Goal: Transaction & Acquisition: Purchase product/service

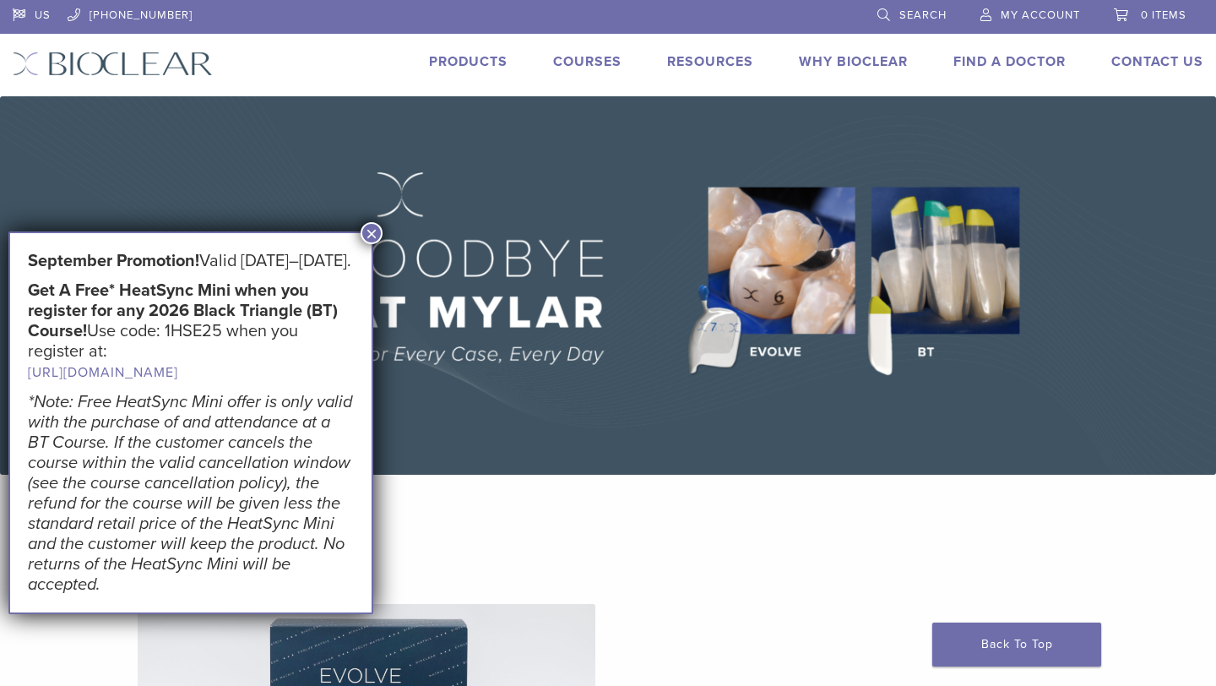
click at [368, 239] on button "×" at bounding box center [372, 233] width 22 height 22
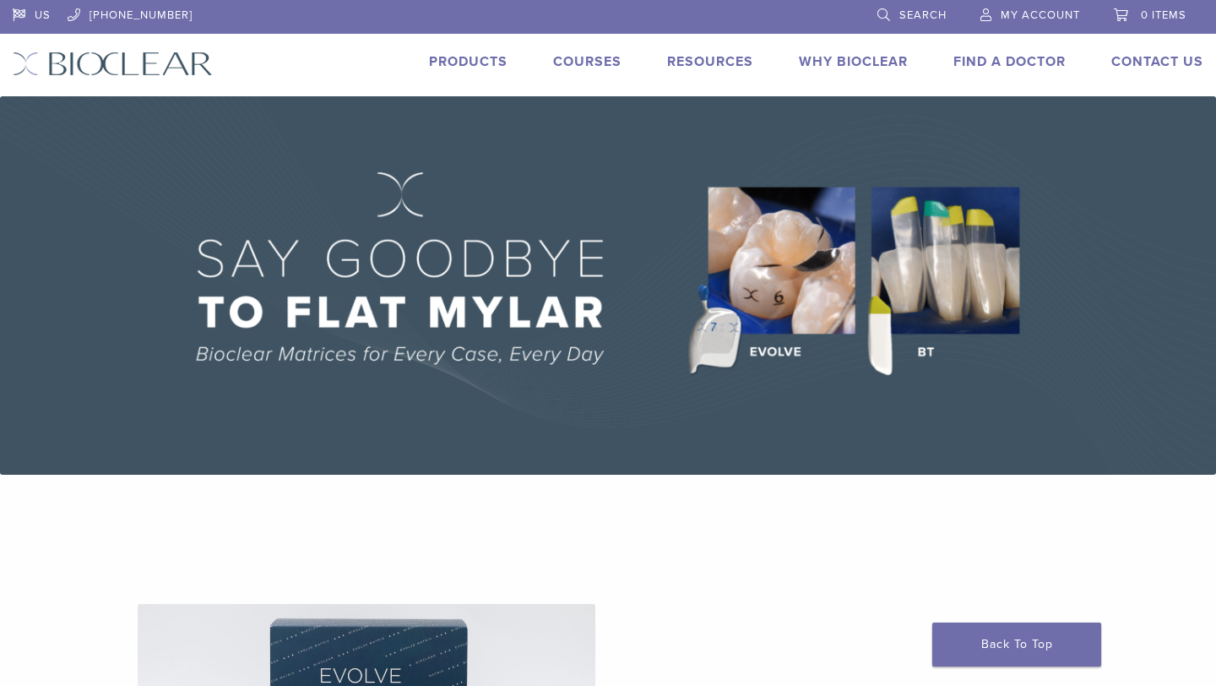
click at [611, 60] on link "Courses" at bounding box center [587, 61] width 68 height 17
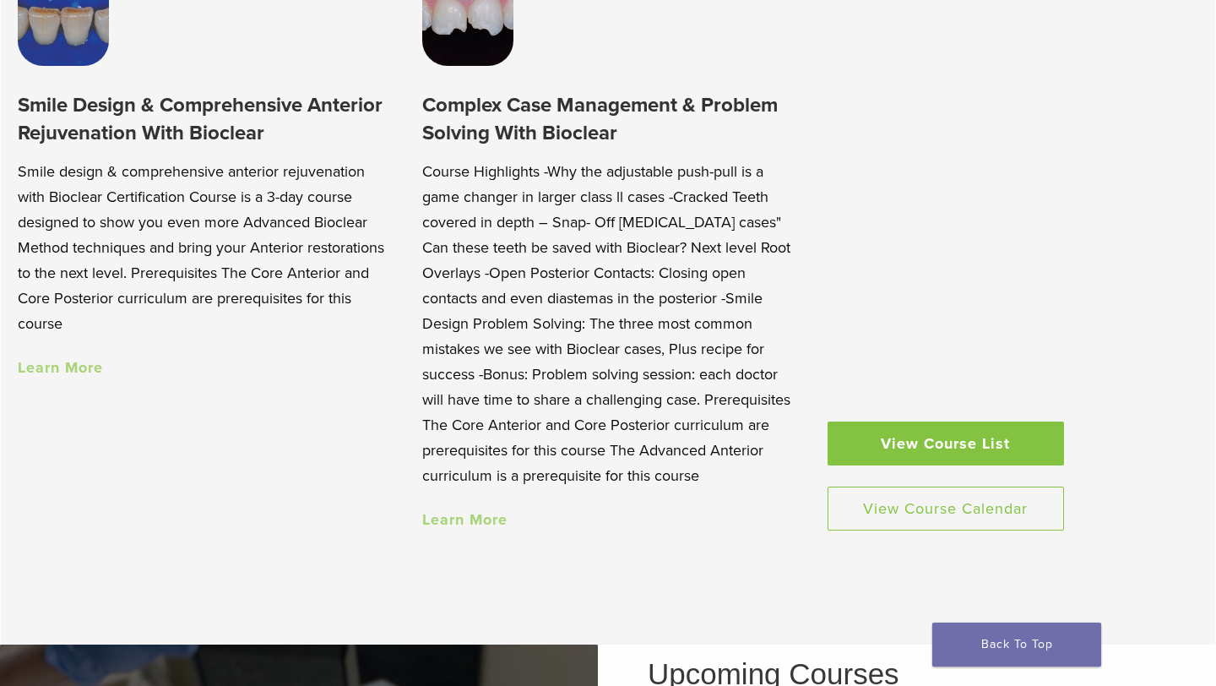
scroll to position [1589, 0]
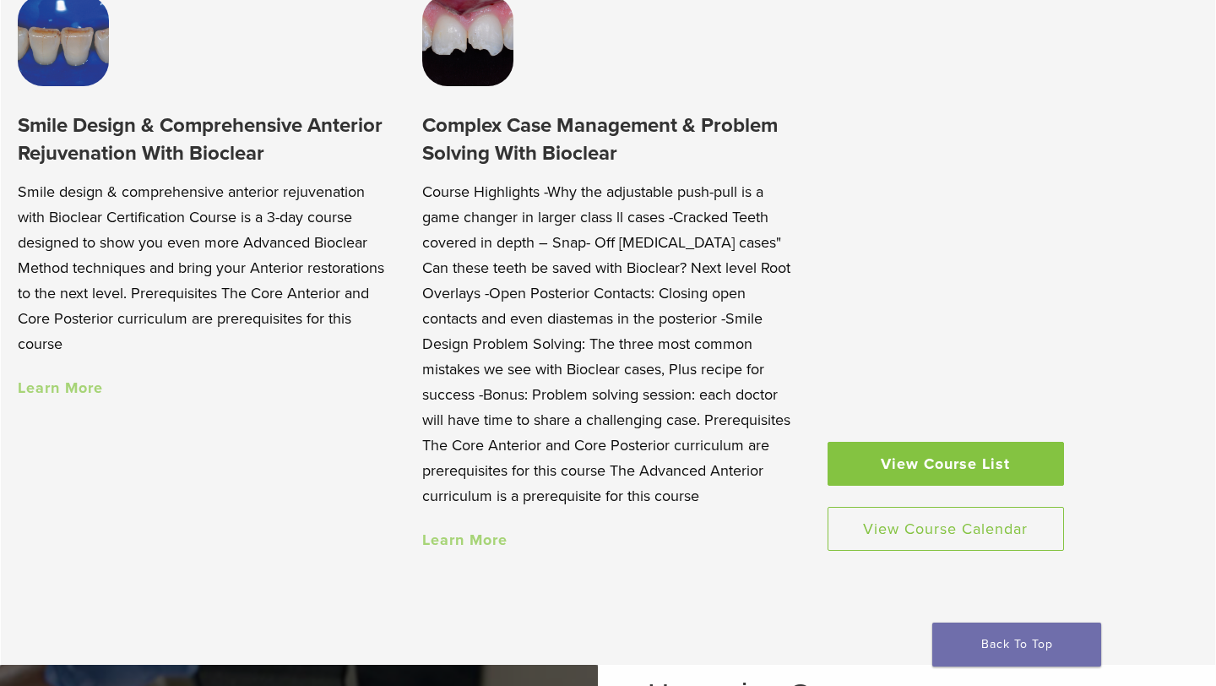
click at [57, 381] on link "Learn More" at bounding box center [60, 387] width 85 height 19
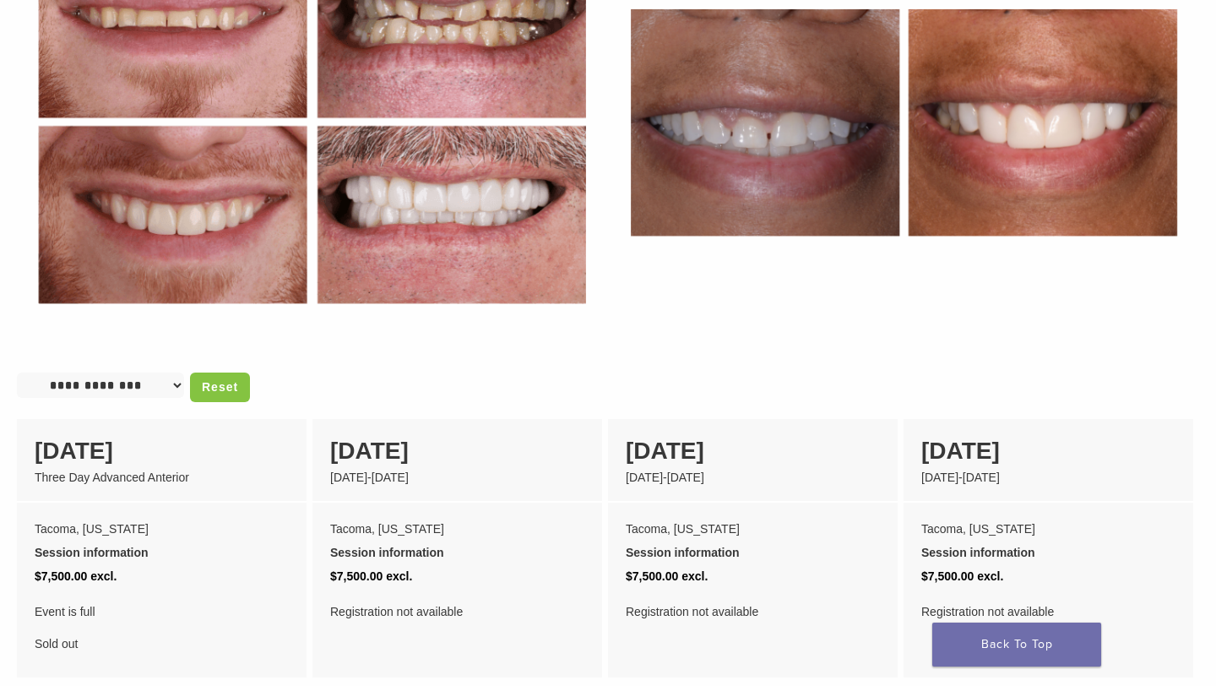
scroll to position [1088, 0]
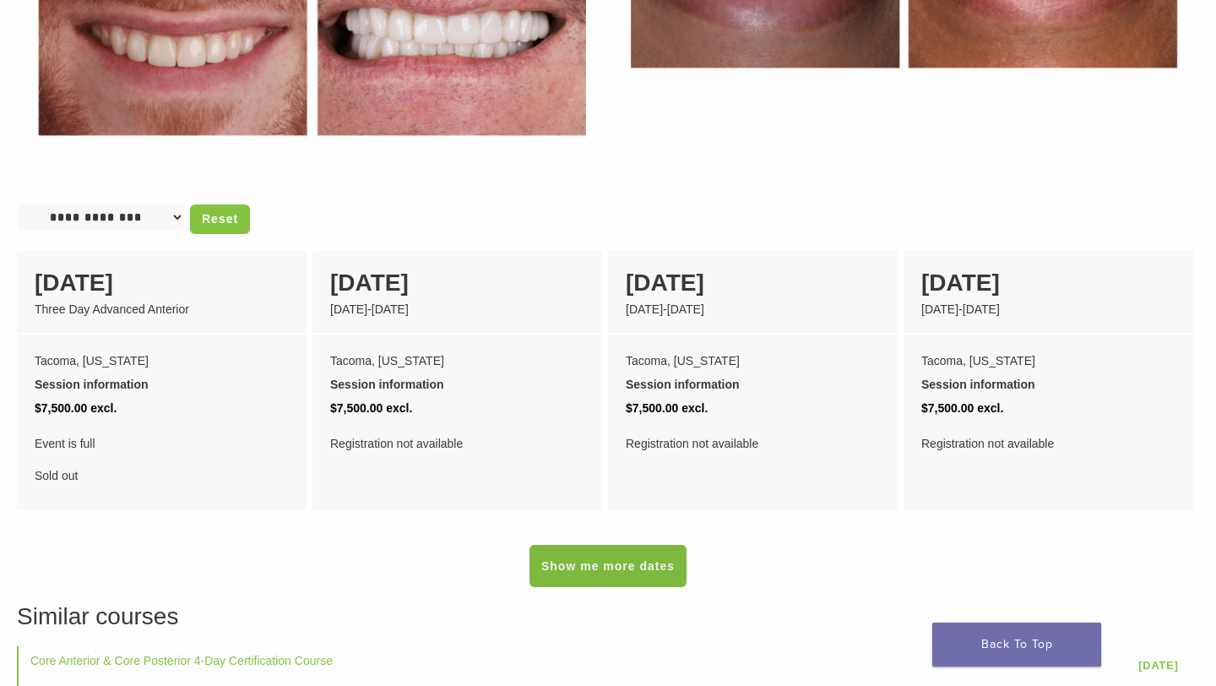
click at [595, 551] on link "Show me more dates" at bounding box center [608, 566] width 157 height 42
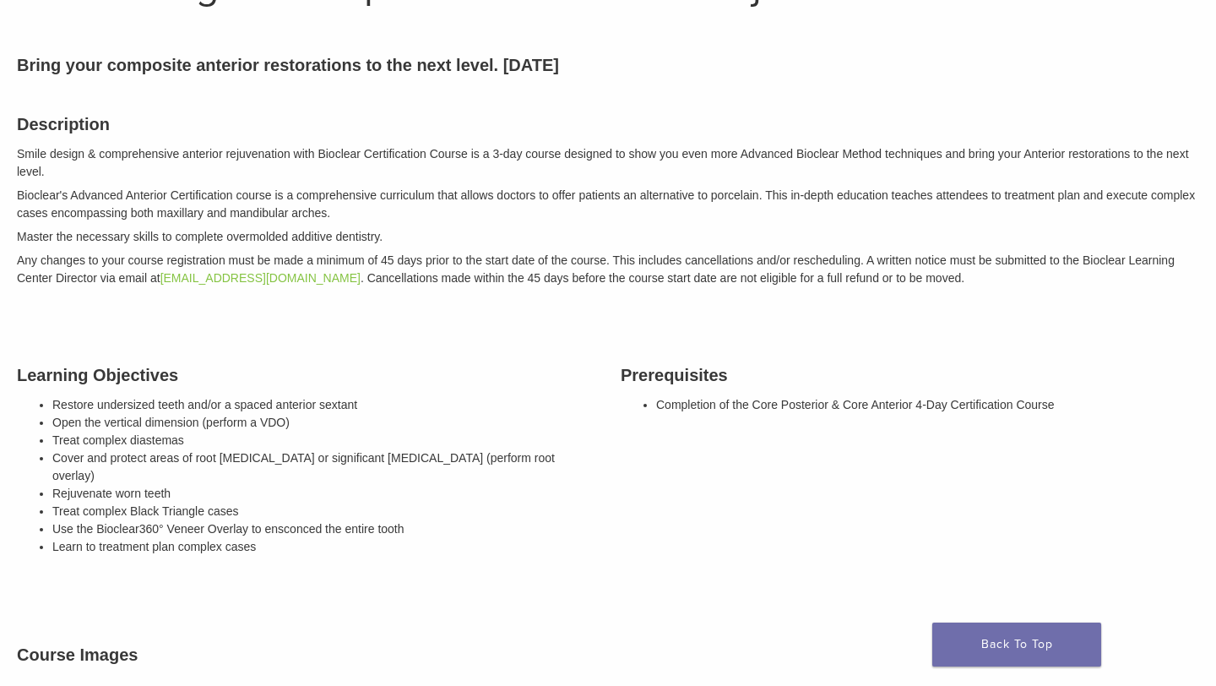
scroll to position [0, 0]
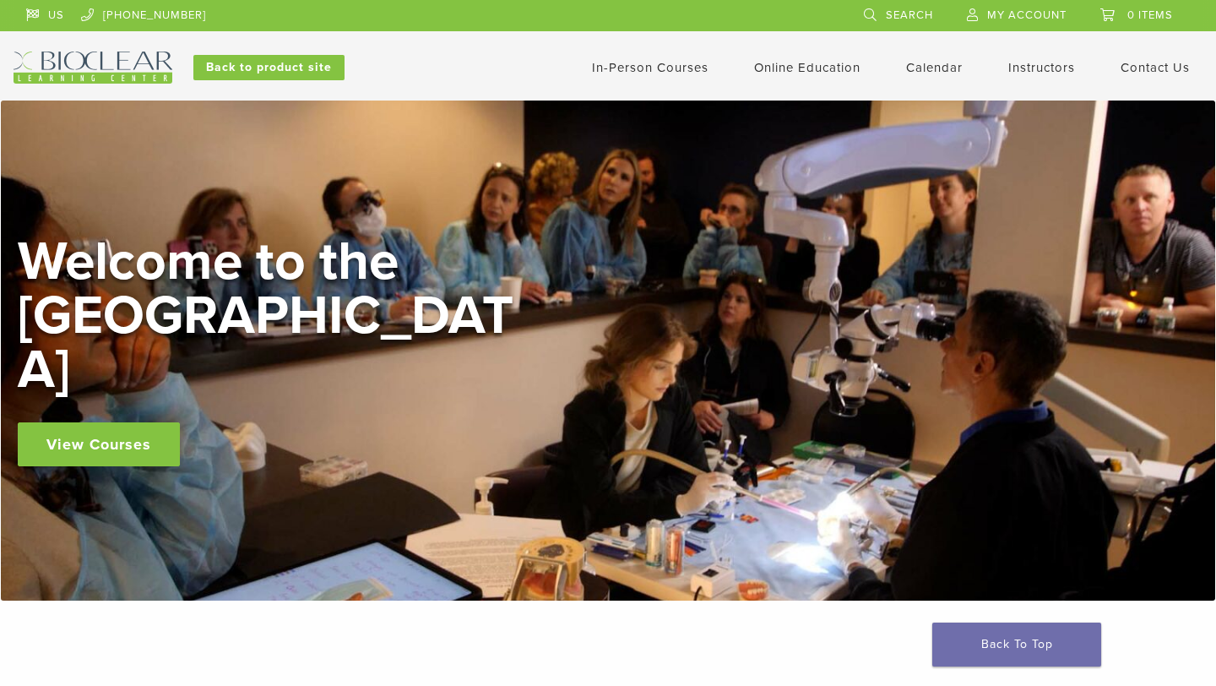
scroll to position [1589, 0]
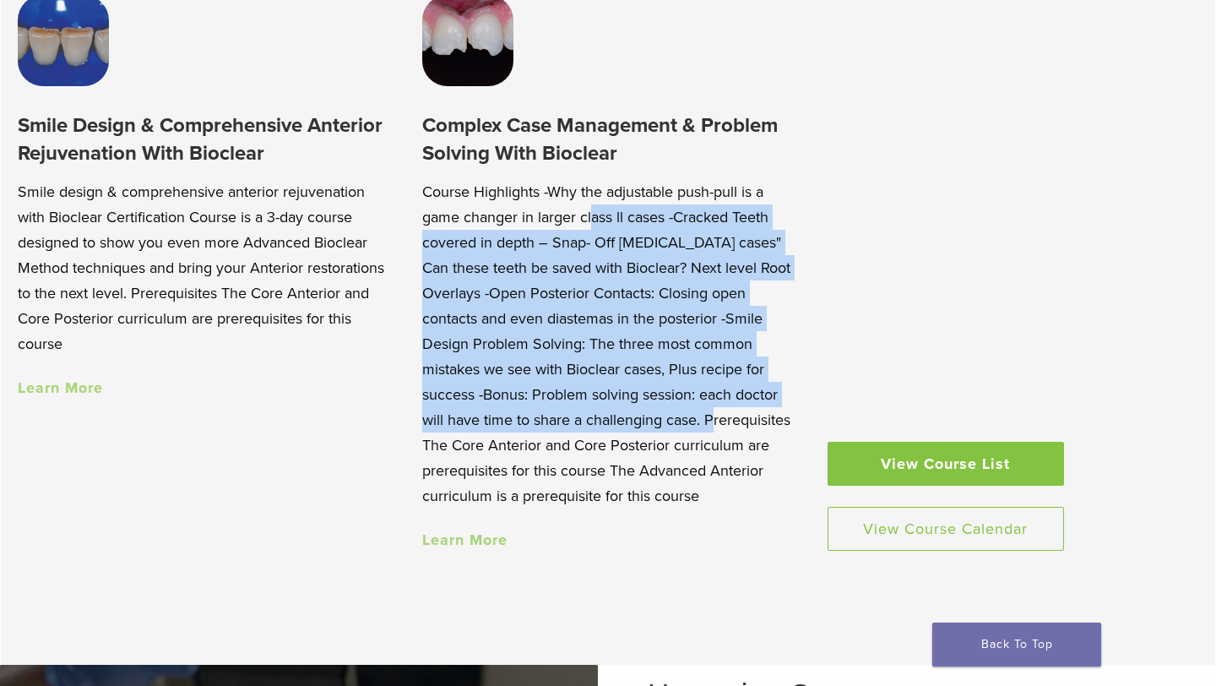
drag, startPoint x: 523, startPoint y: 210, endPoint x: 526, endPoint y: 407, distance: 196.8
click at [526, 407] on p "Course Highlights -Why the adjustable push-pull is a game changer in larger cla…" at bounding box center [608, 343] width 372 height 329
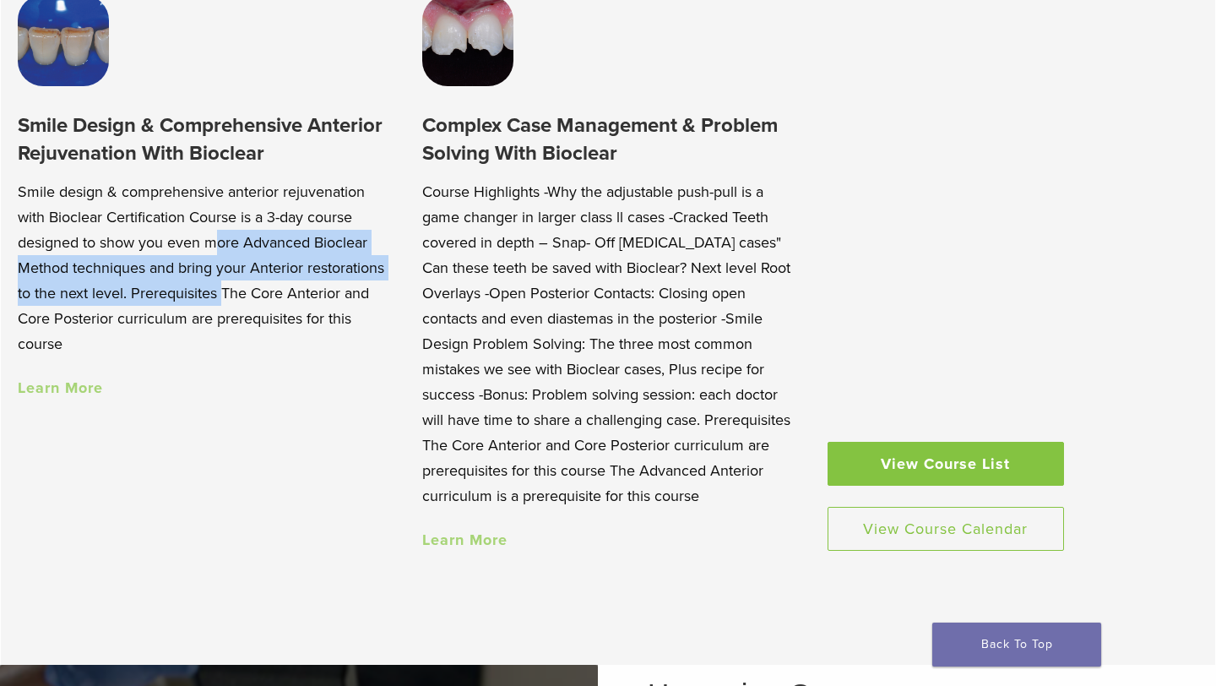
drag, startPoint x: 122, startPoint y: 235, endPoint x: 143, endPoint y: 288, distance: 57.2
click at [143, 288] on p "Smile design & comprehensive anterior rejuvenation with Bioclear Certification …" at bounding box center [204, 267] width 372 height 177
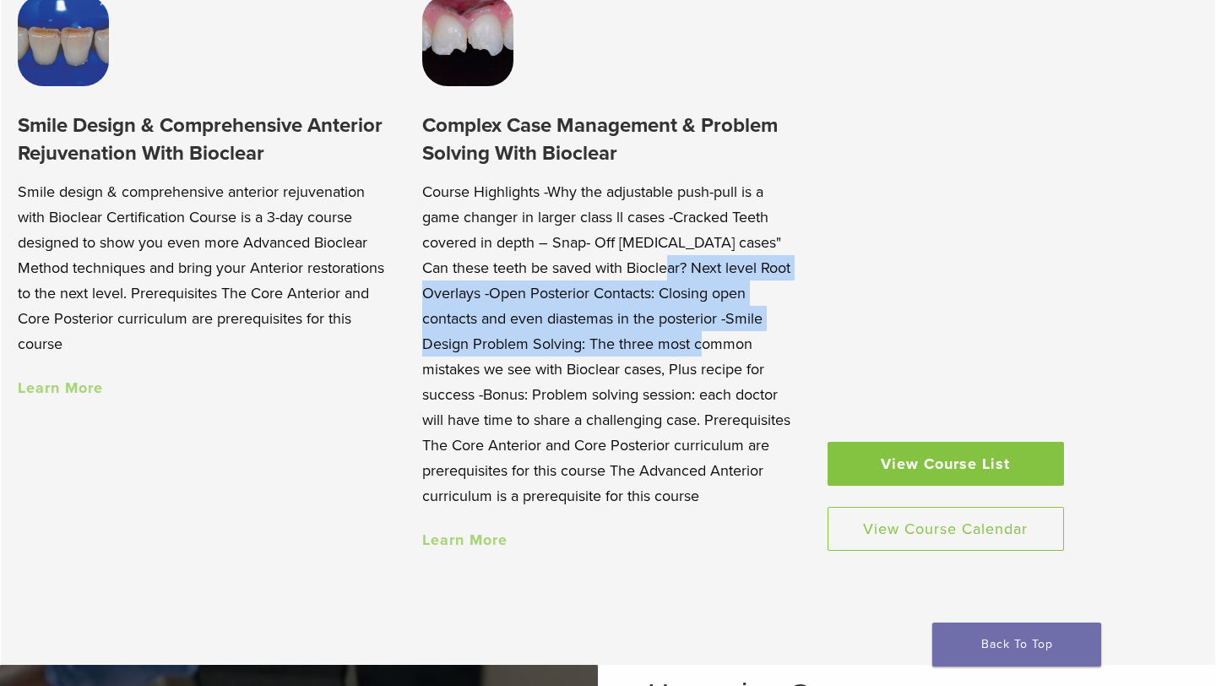
drag, startPoint x: 562, startPoint y: 266, endPoint x: 562, endPoint y: 341, distance: 75.2
click at [562, 341] on p "Course Highlights -Why the adjustable push-pull is a game changer in larger cla…" at bounding box center [608, 343] width 372 height 329
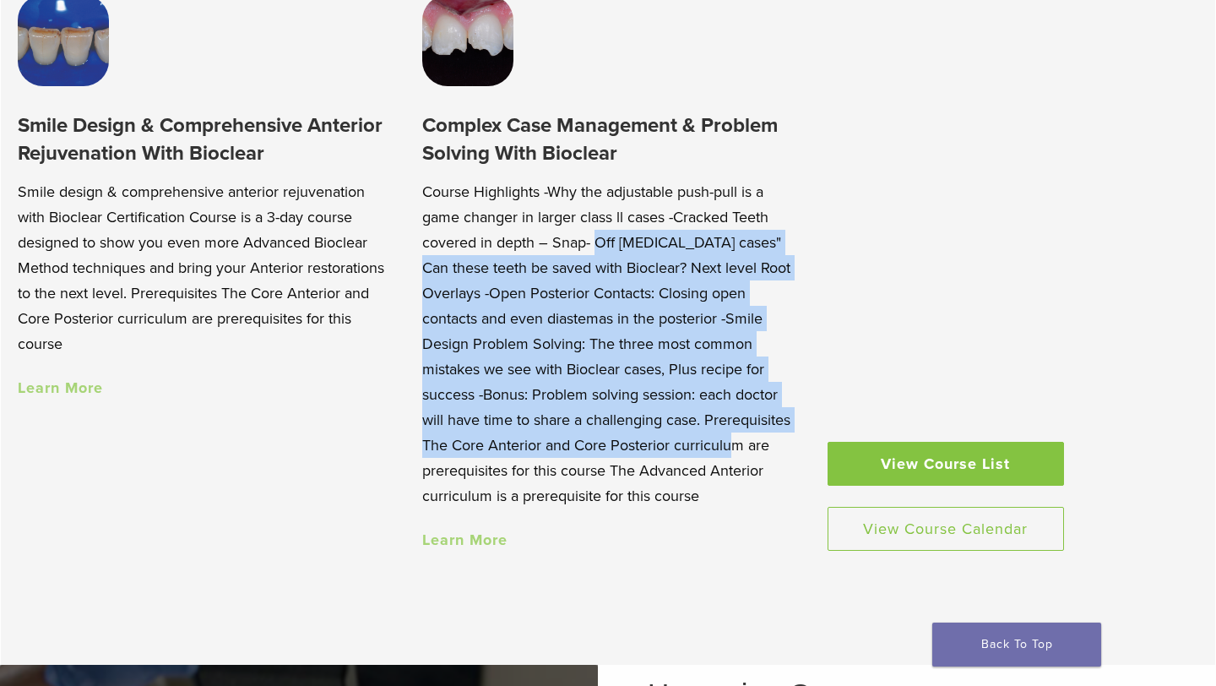
drag, startPoint x: 517, startPoint y: 240, endPoint x: 547, endPoint y: 438, distance: 200.8
click at [547, 439] on p "Course Highlights -Why the adjustable push-pull is a game changer in larger cla…" at bounding box center [608, 343] width 372 height 329
click at [547, 438] on p "Course Highlights -Why the adjustable push-pull is a game changer in larger cla…" at bounding box center [608, 343] width 372 height 329
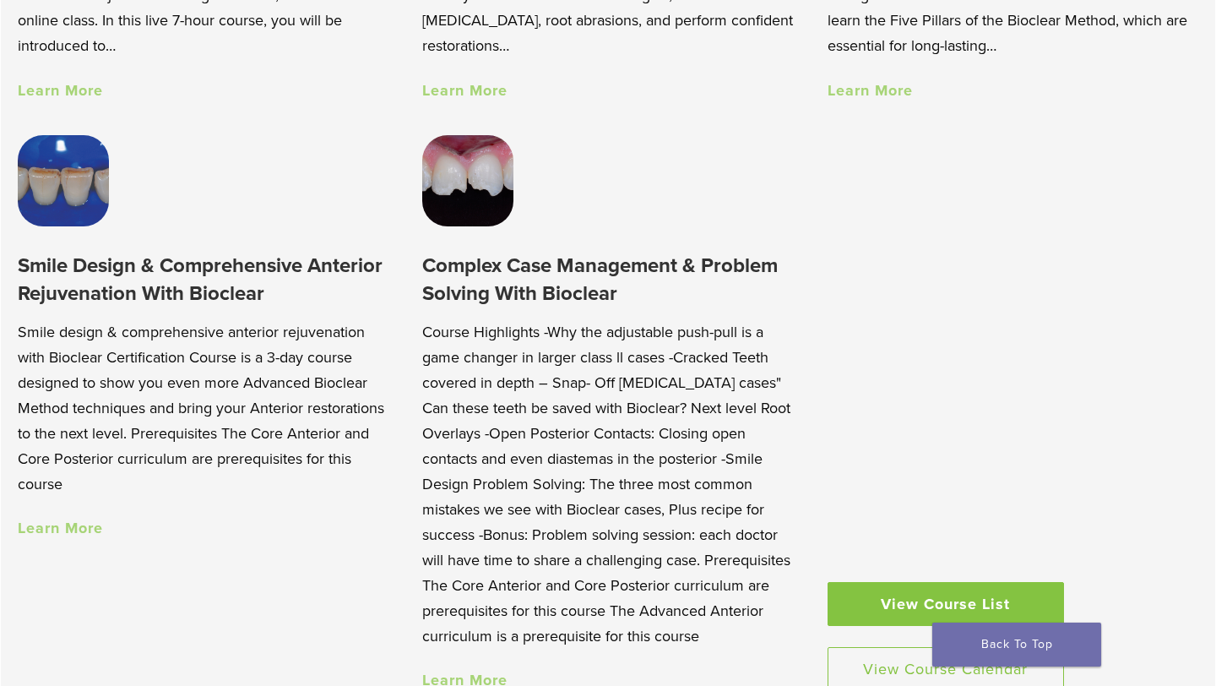
scroll to position [1453, 0]
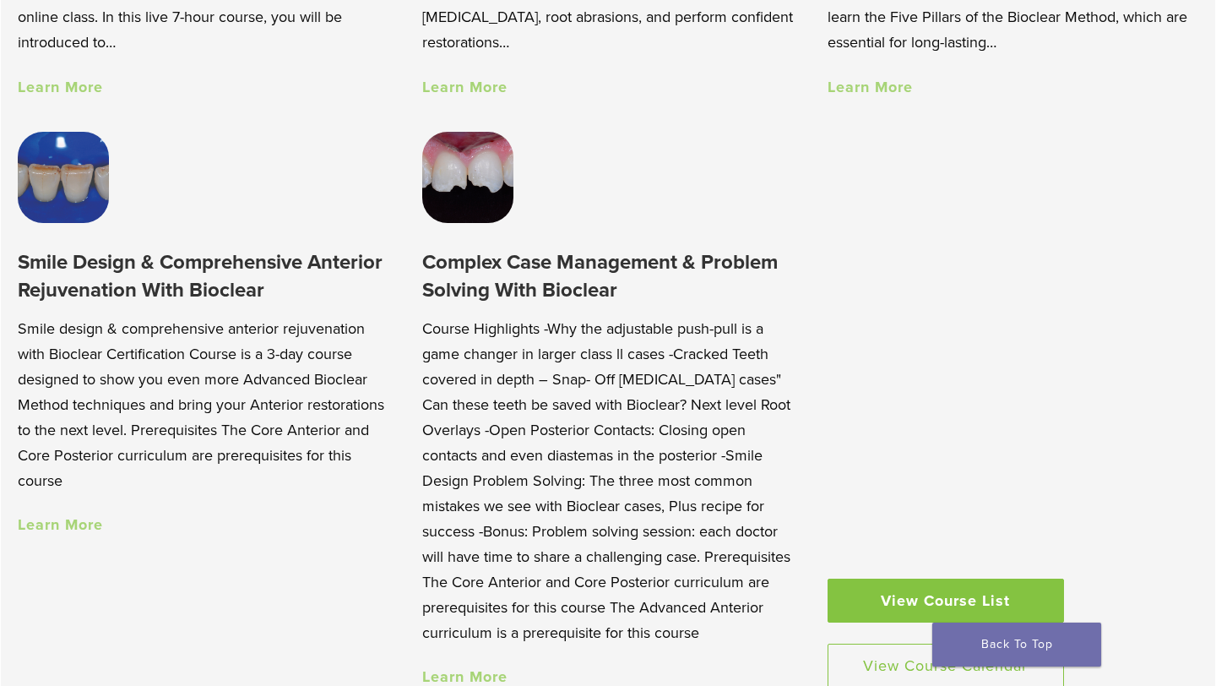
click at [84, 527] on link "Learn More" at bounding box center [60, 524] width 85 height 19
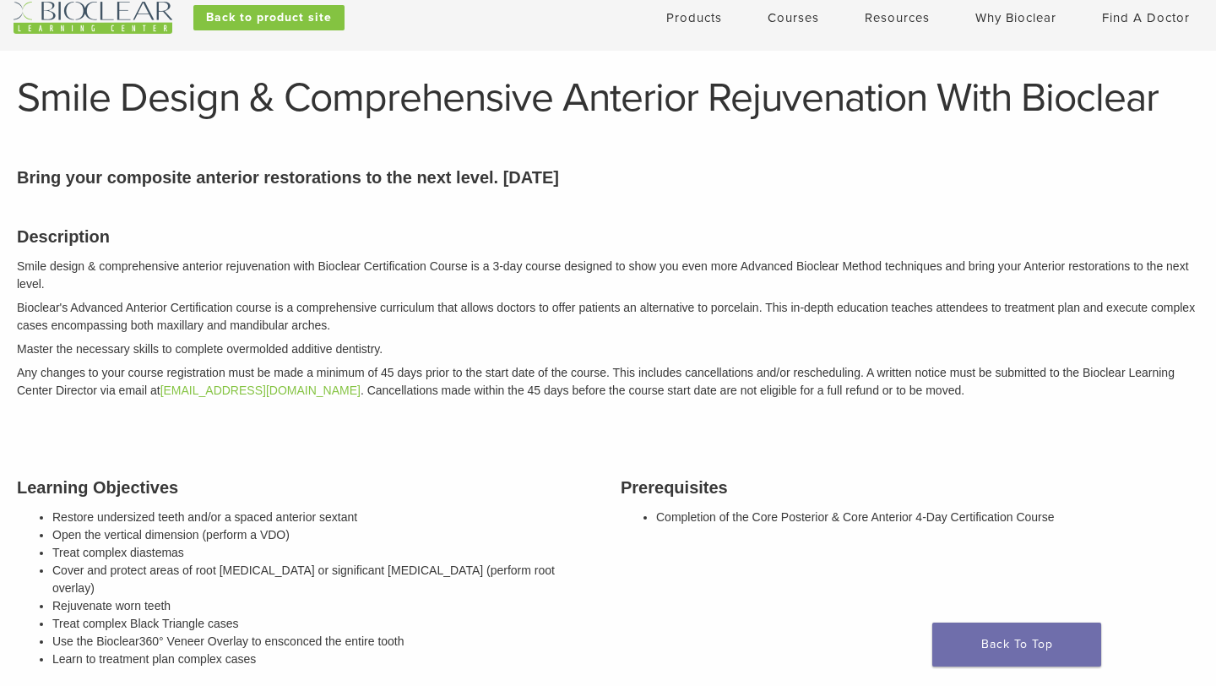
scroll to position [43, 0]
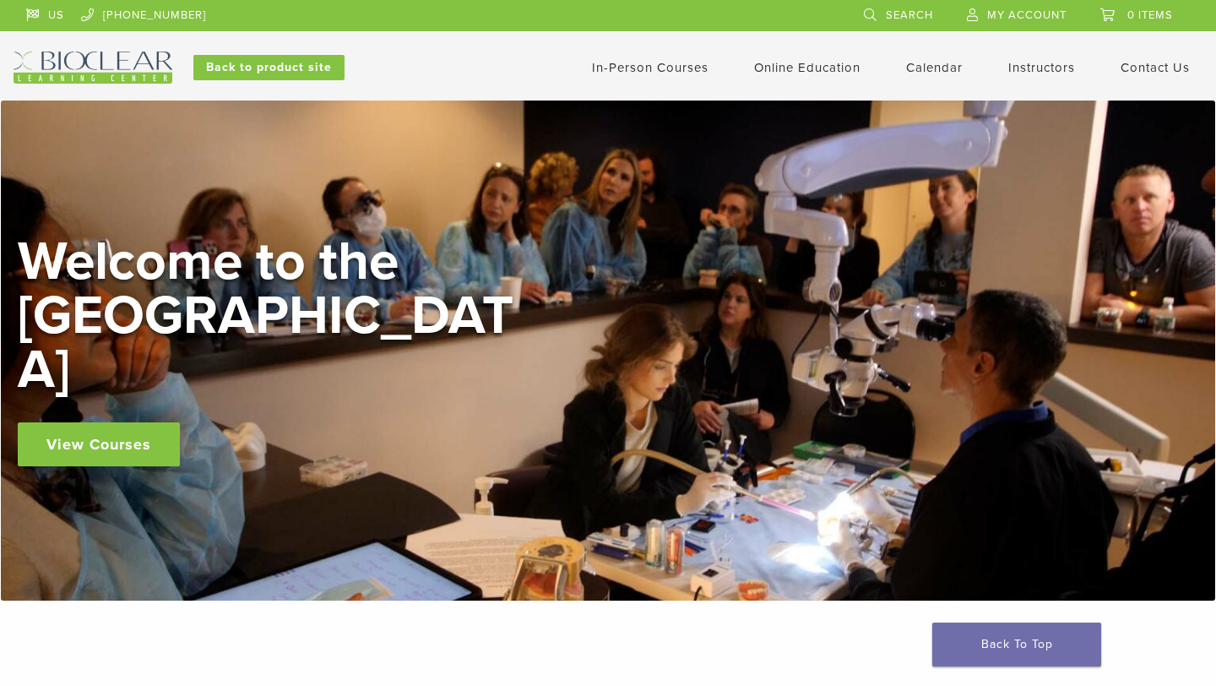
scroll to position [1449, 0]
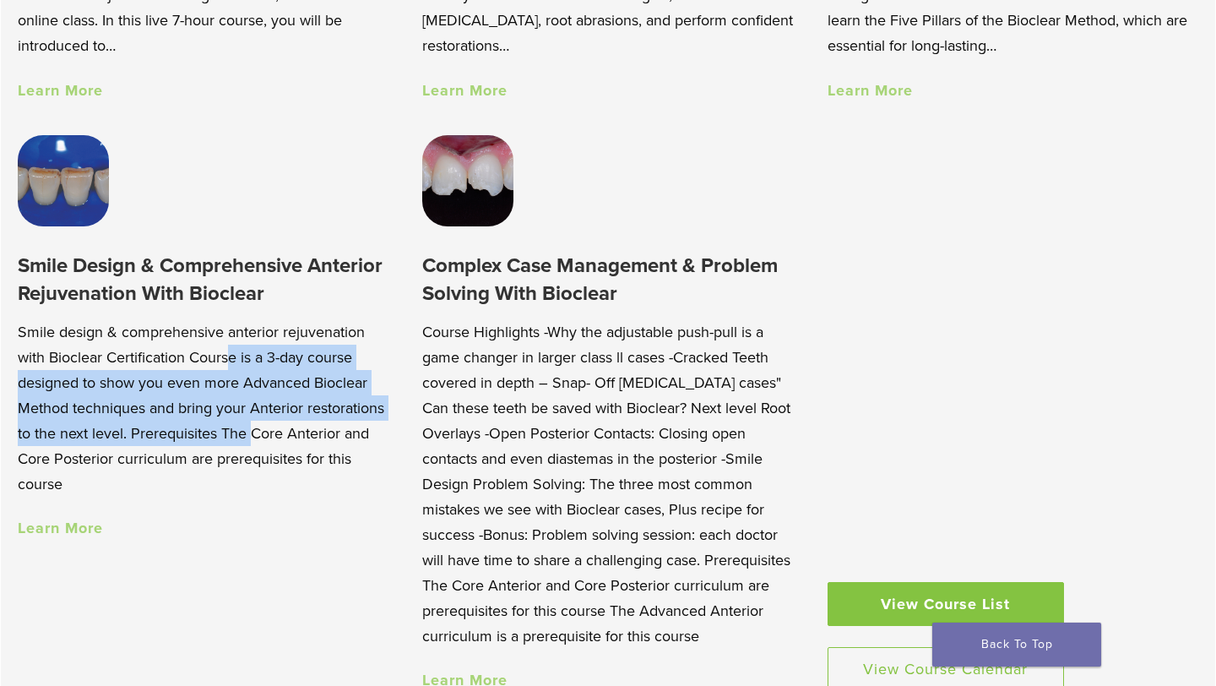
drag, startPoint x: 144, startPoint y: 366, endPoint x: 173, endPoint y: 443, distance: 82.3
click at [173, 443] on p "Smile design & comprehensive anterior rejuvenation with Bioclear Certification …" at bounding box center [204, 407] width 372 height 177
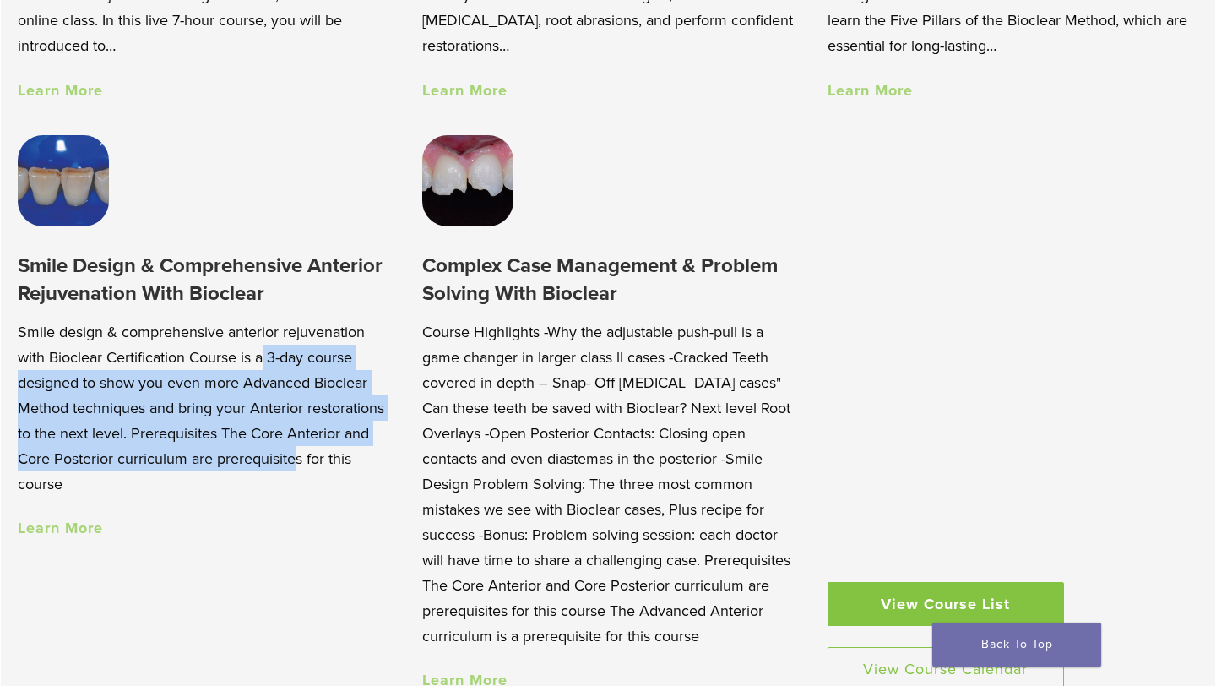
drag, startPoint x: 215, startPoint y: 448, endPoint x: 184, endPoint y: 363, distance: 90.6
click at [184, 363] on p "Smile design & comprehensive anterior rejuvenation with Bioclear Certification …" at bounding box center [204, 407] width 372 height 177
drag, startPoint x: 162, startPoint y: 364, endPoint x: 236, endPoint y: 444, distance: 108.8
click at [236, 444] on p "Smile design & comprehensive anterior rejuvenation with Bioclear Certification …" at bounding box center [204, 407] width 372 height 177
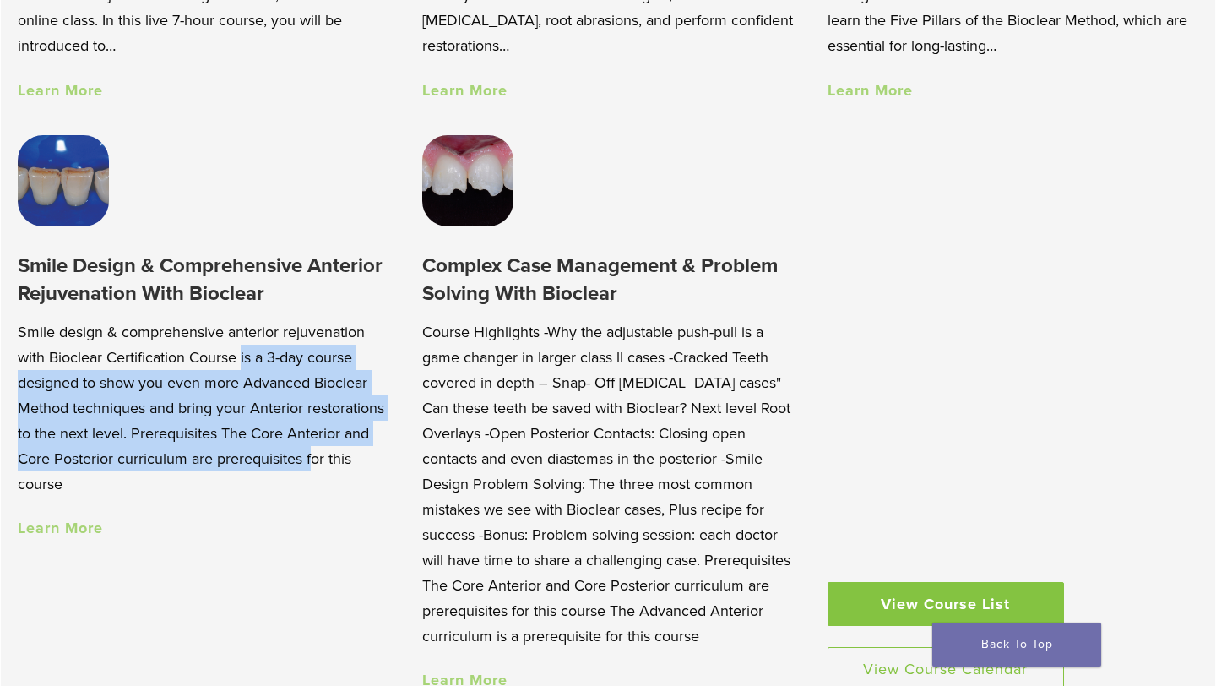
click at [236, 444] on p "Smile design & comprehensive anterior rejuvenation with Bioclear Certification …" at bounding box center [204, 407] width 372 height 177
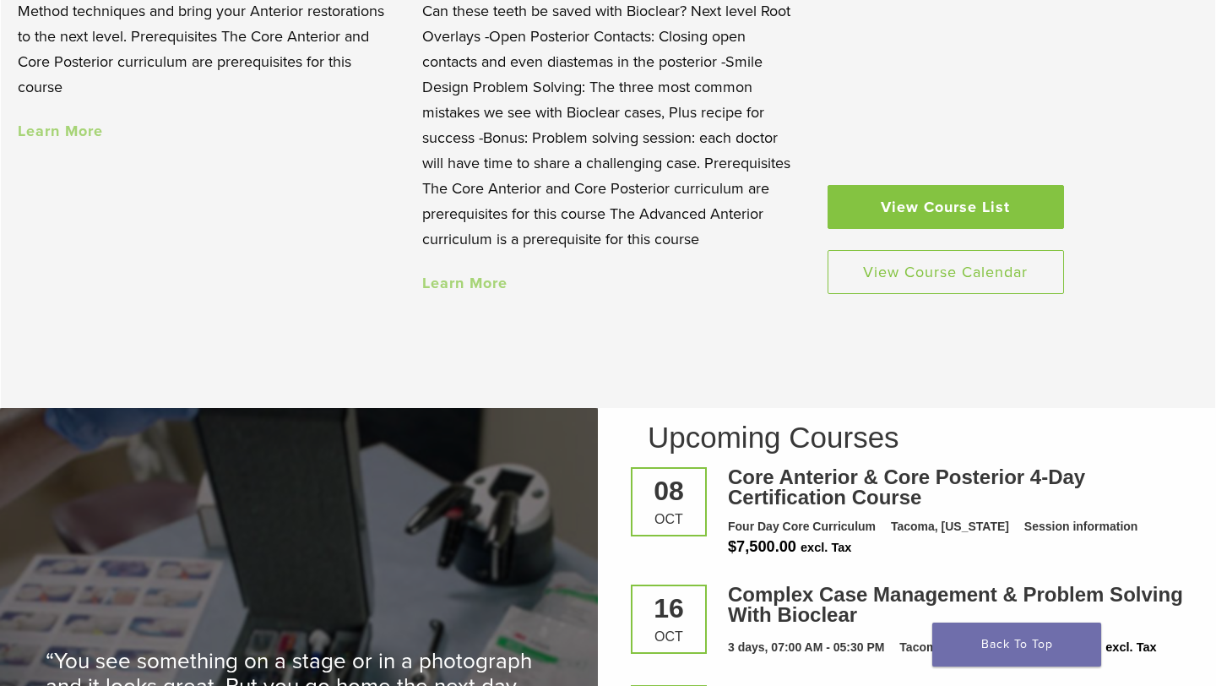
scroll to position [1838, 0]
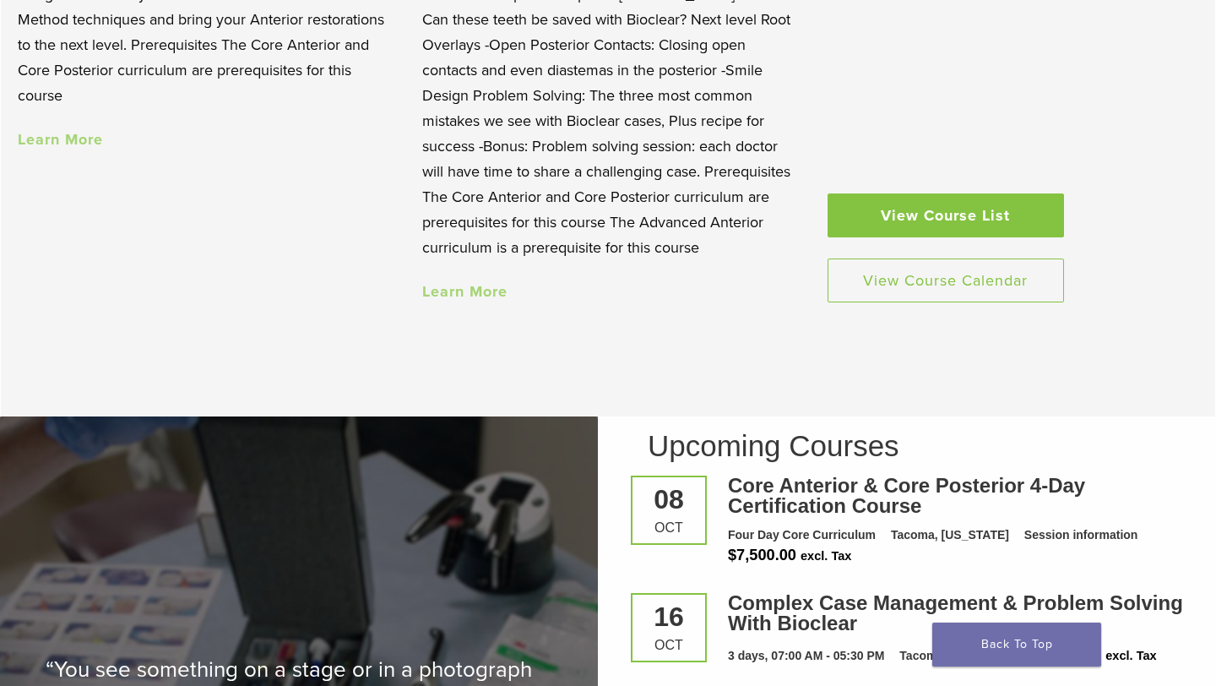
click at [73, 127] on div "Smile Design & Comprehensive Anterior Rejuvenation With Bioclear Smile design &…" at bounding box center [204, 6] width 372 height 287
click at [73, 142] on link "Learn More" at bounding box center [60, 139] width 85 height 19
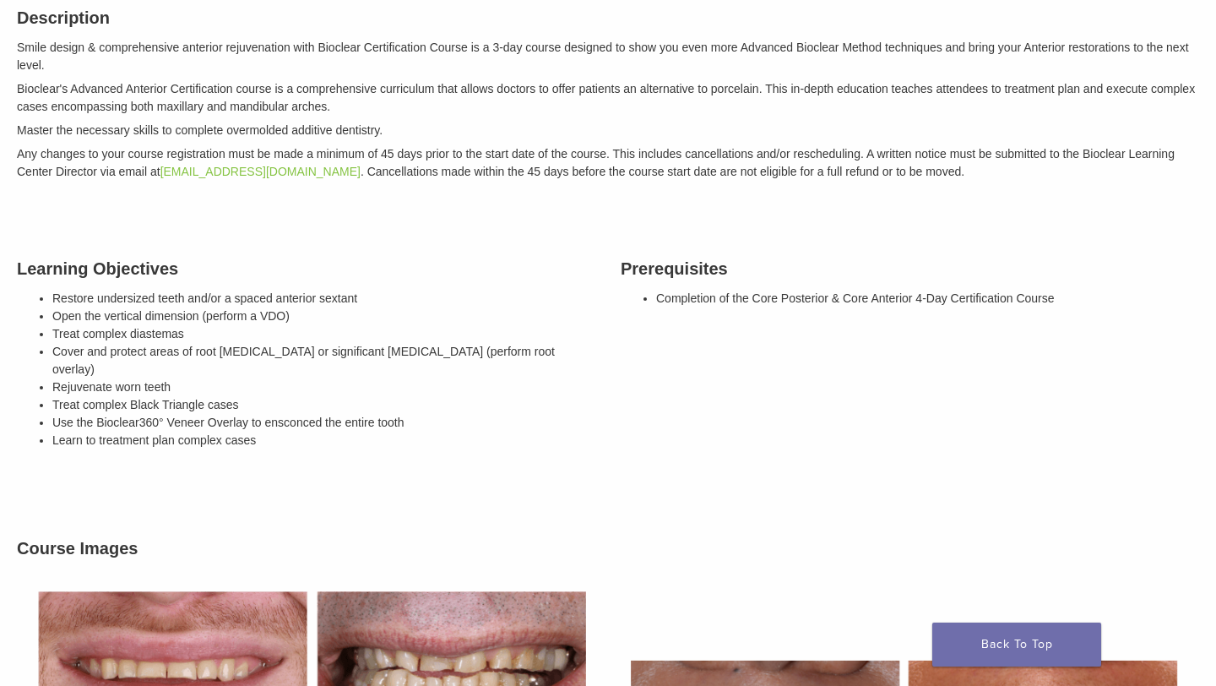
scroll to position [341, 0]
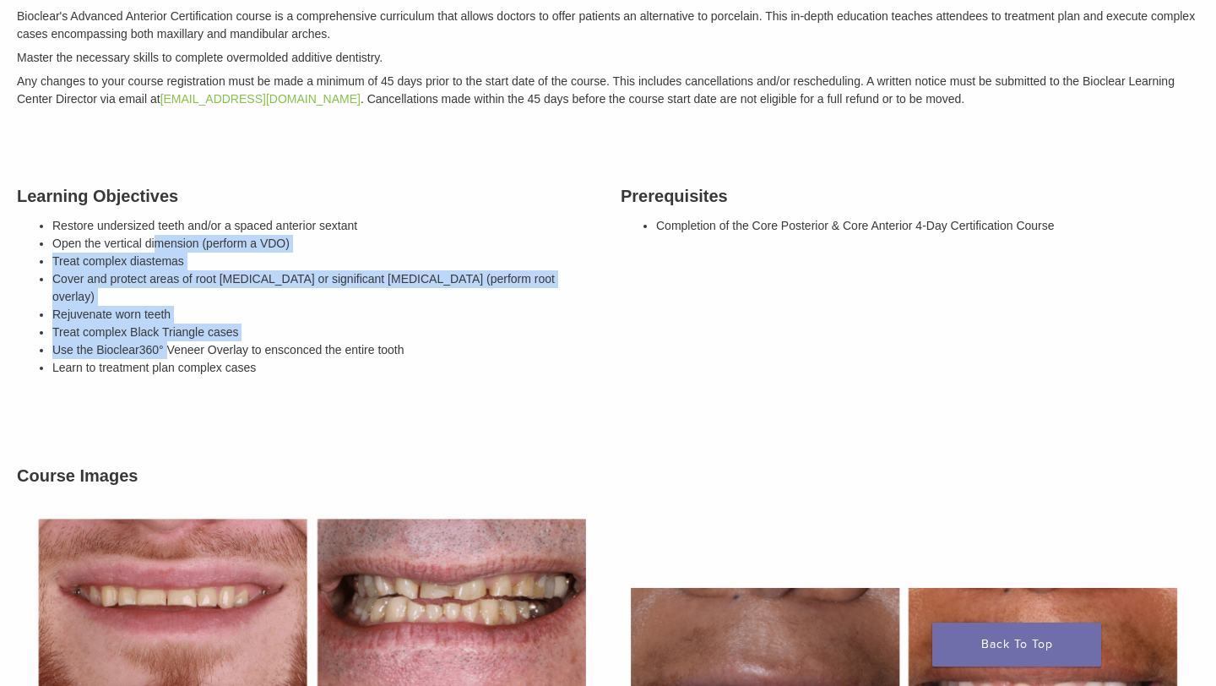
drag, startPoint x: 155, startPoint y: 273, endPoint x: 172, endPoint y: 343, distance: 72.1
click at [172, 343] on ul "Restore undersized teeth and/or a spaced anterior sextant Open the vertical dim…" at bounding box center [323, 297] width 543 height 160
click at [172, 361] on span "Learn to treatment plan complex cases" at bounding box center [154, 368] width 204 height 14
drag, startPoint x: 171, startPoint y: 329, endPoint x: 166, endPoint y: 239, distance: 90.6
click at [166, 239] on ul "Restore undersized teeth and/or a spaced anterior sextant Open the vertical dim…" at bounding box center [323, 297] width 543 height 160
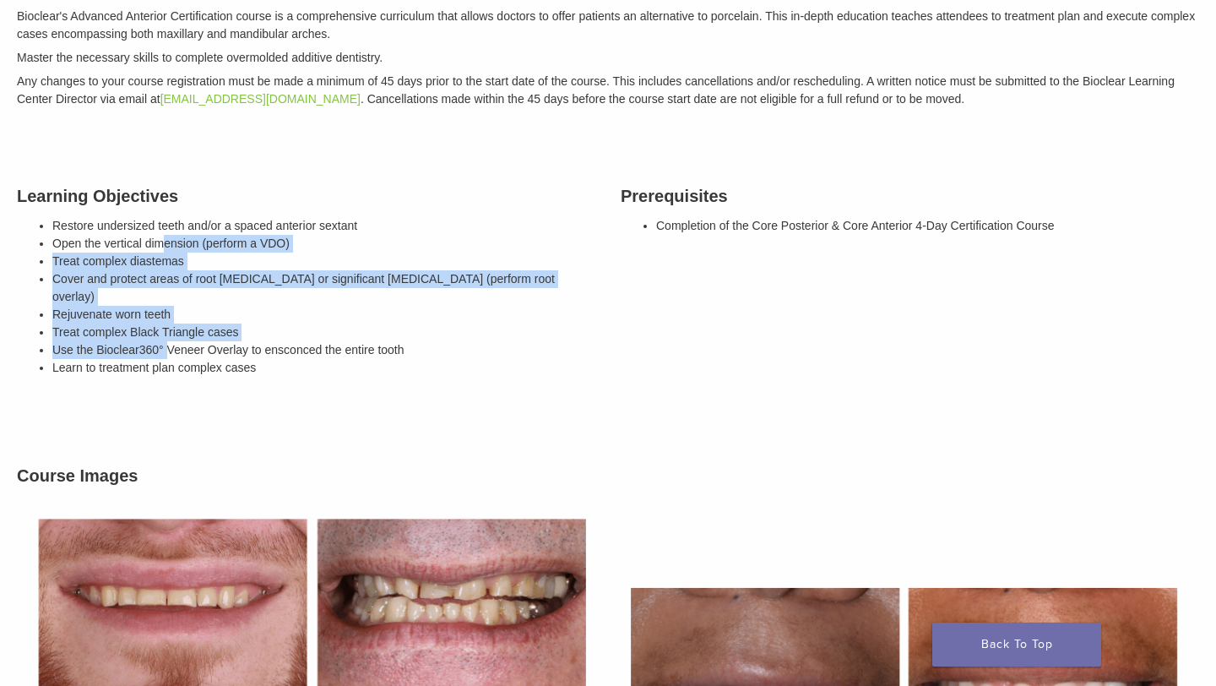
click at [166, 239] on li "Open the vertical dimension (perform a VDO)" at bounding box center [323, 244] width 543 height 18
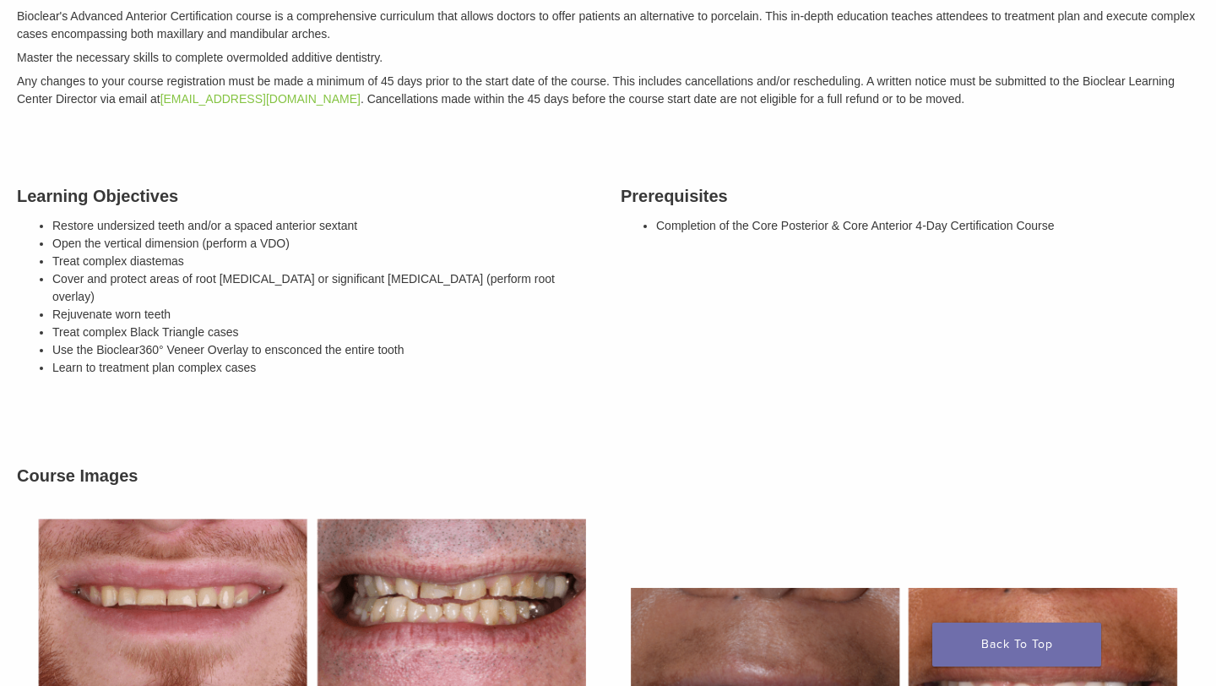
drag, startPoint x: 166, startPoint y: 252, endPoint x: 295, endPoint y: 310, distance: 141.0
click at [295, 310] on ul "Restore undersized teeth and/or a spaced anterior sextant Open the vertical dim…" at bounding box center [323, 297] width 543 height 160
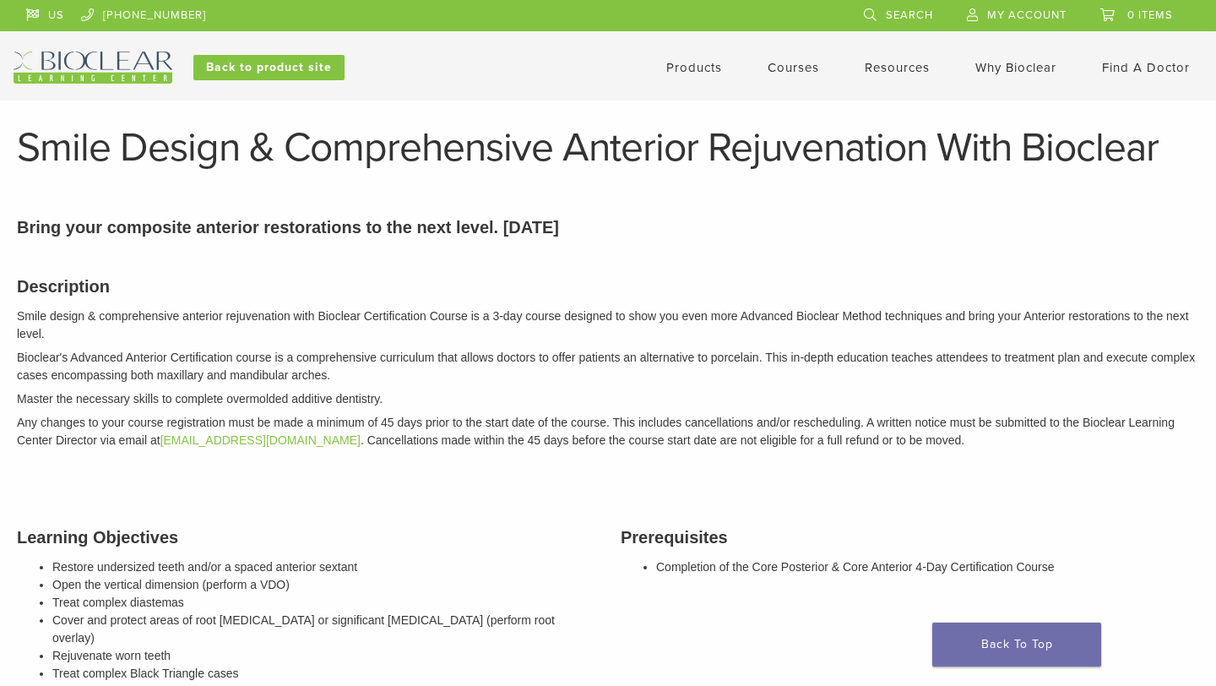
click at [704, 67] on link "Products" at bounding box center [694, 67] width 56 height 15
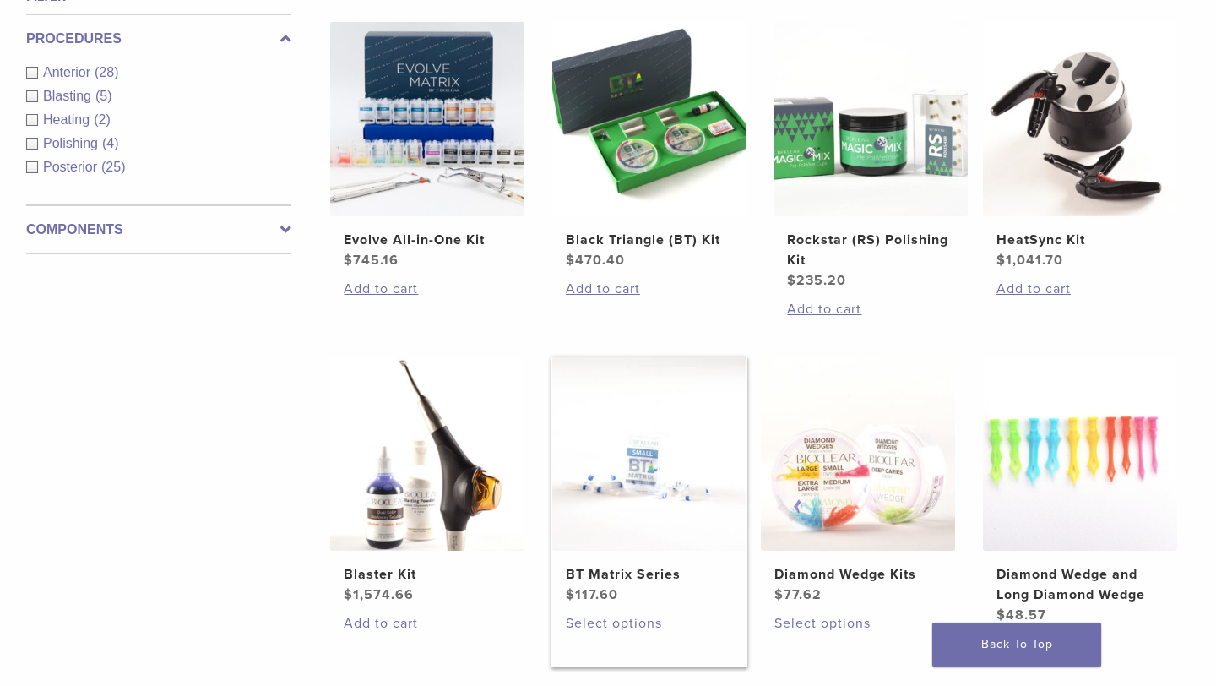
scroll to position [689, 0]
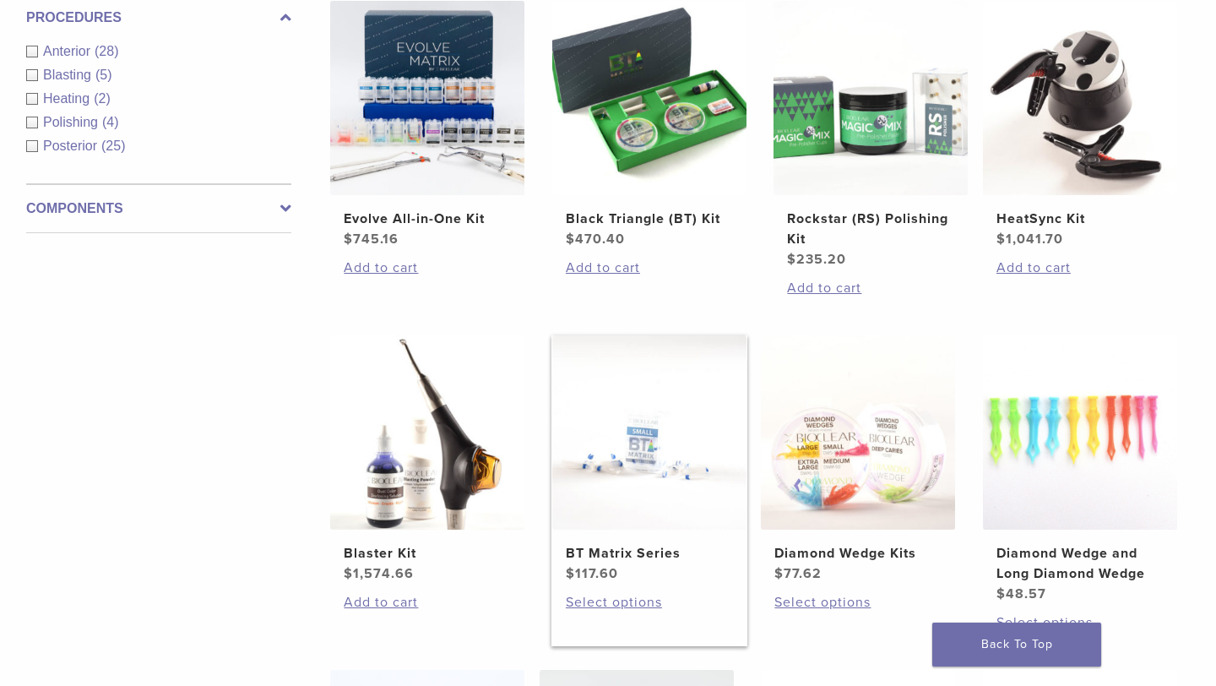
click at [695, 492] on img at bounding box center [649, 432] width 194 height 194
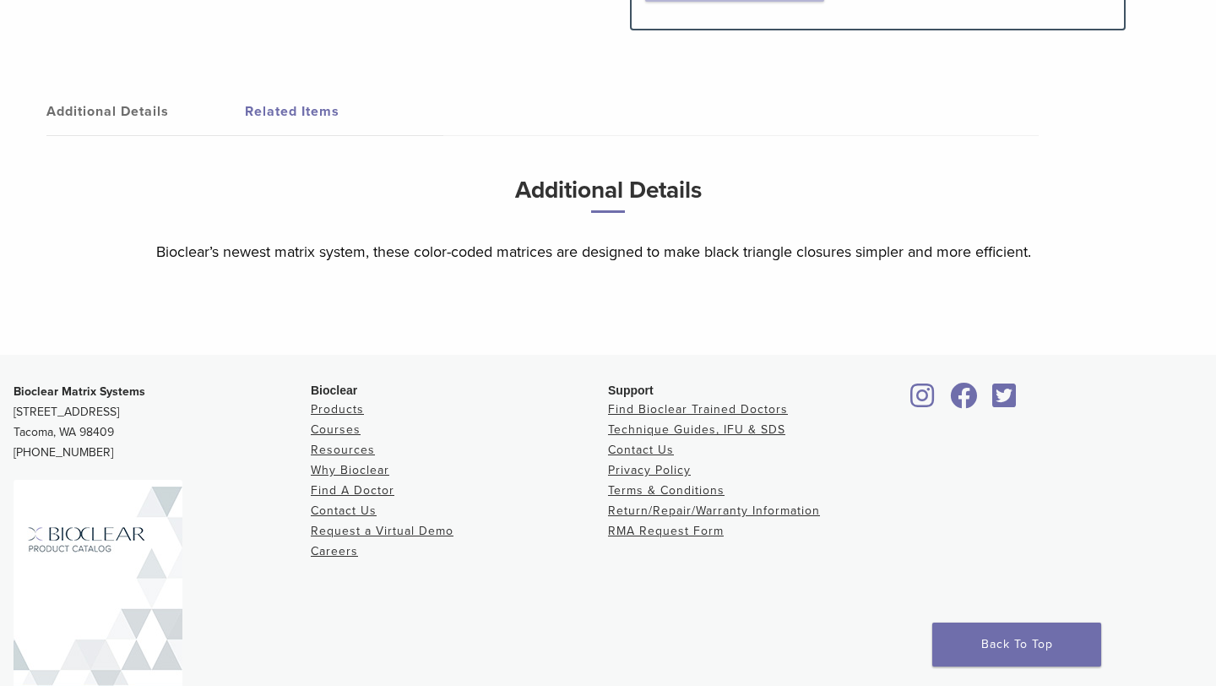
scroll to position [1026, 0]
